Goal: Information Seeking & Learning: Learn about a topic

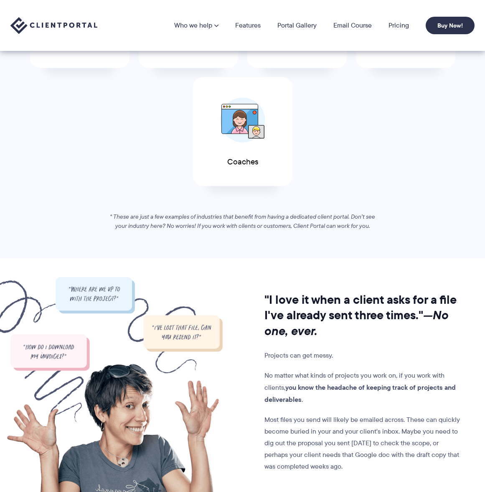
scroll to position [374, 0]
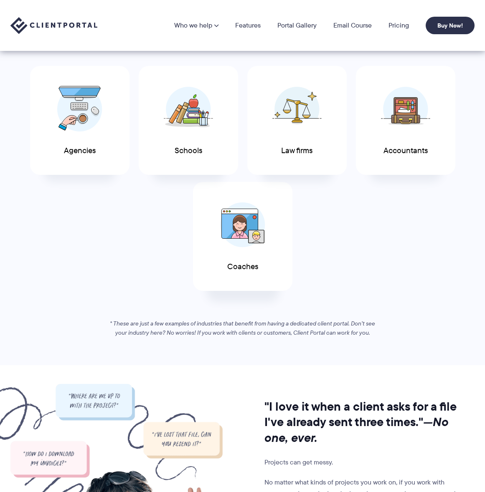
click at [265, 238] on img at bounding box center [242, 225] width 45 height 45
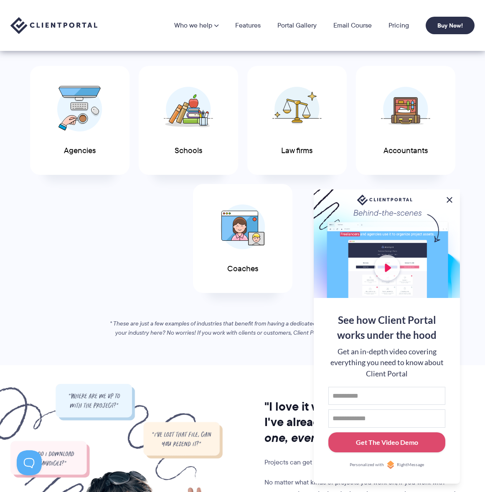
click at [450, 196] on button at bounding box center [449, 200] width 10 height 10
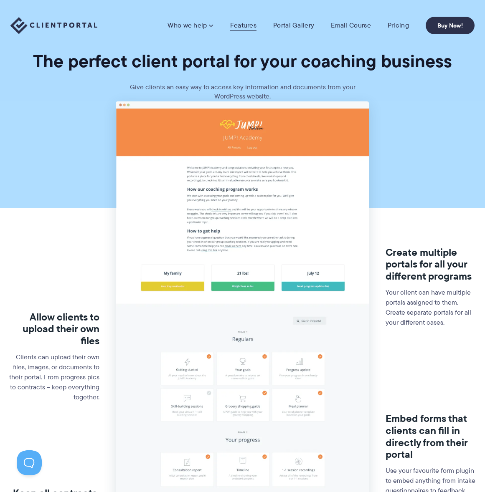
click at [246, 26] on link "Features" at bounding box center [243, 25] width 26 height 8
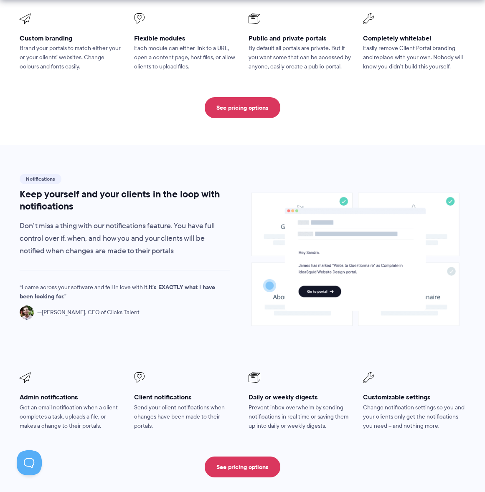
scroll to position [588, 0]
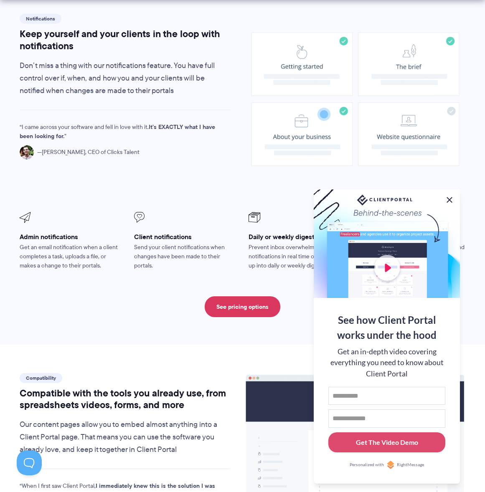
click at [445, 197] on button at bounding box center [449, 200] width 10 height 10
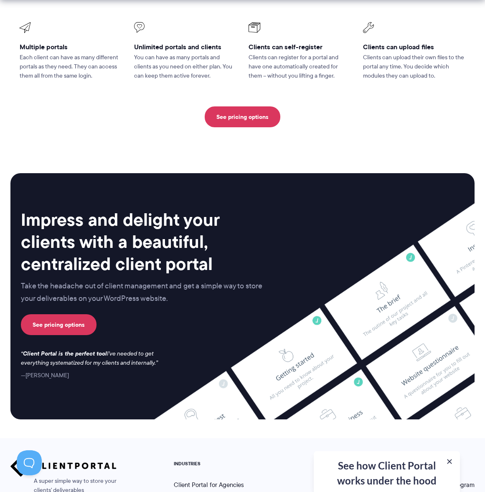
scroll to position [2050, 0]
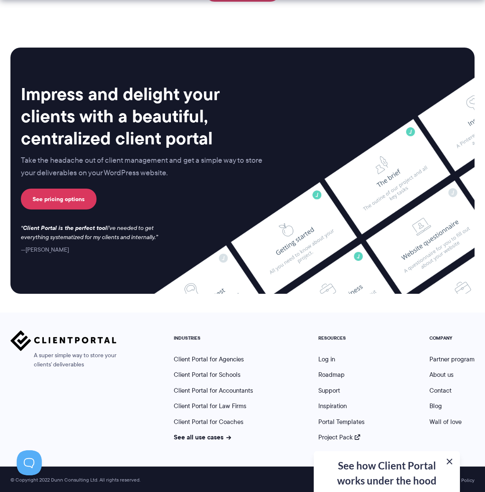
click at [451, 464] on button at bounding box center [449, 462] width 10 height 10
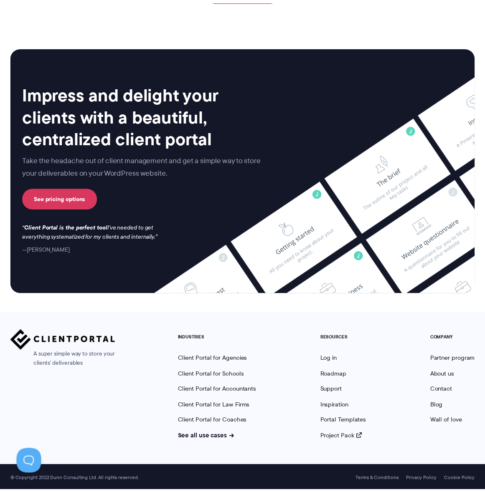
scroll to position [0, 0]
